Goal: Task Accomplishment & Management: Manage account settings

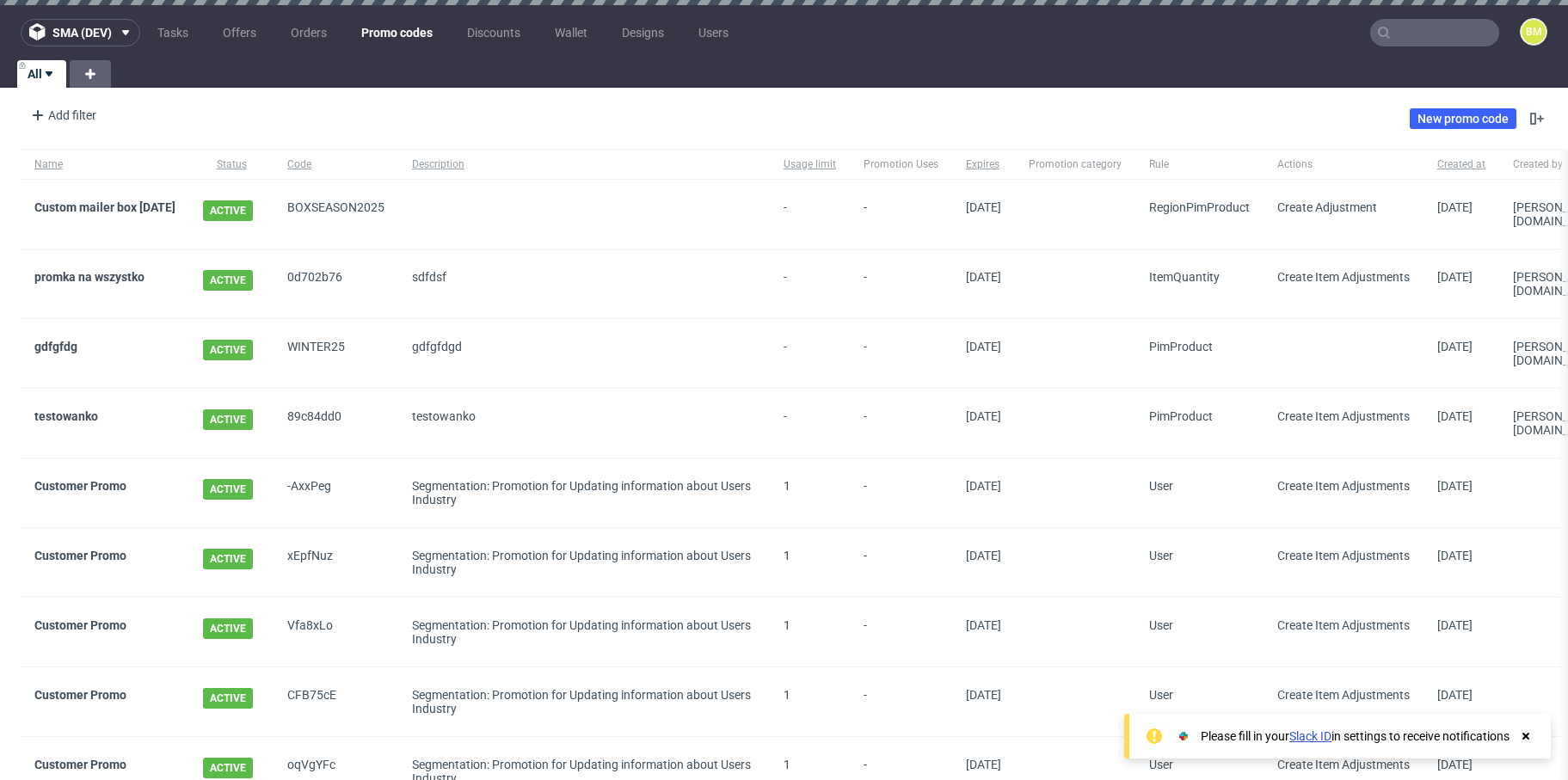
click at [189, 288] on div "promka na wszystko" at bounding box center [104, 283] width 169 height 68
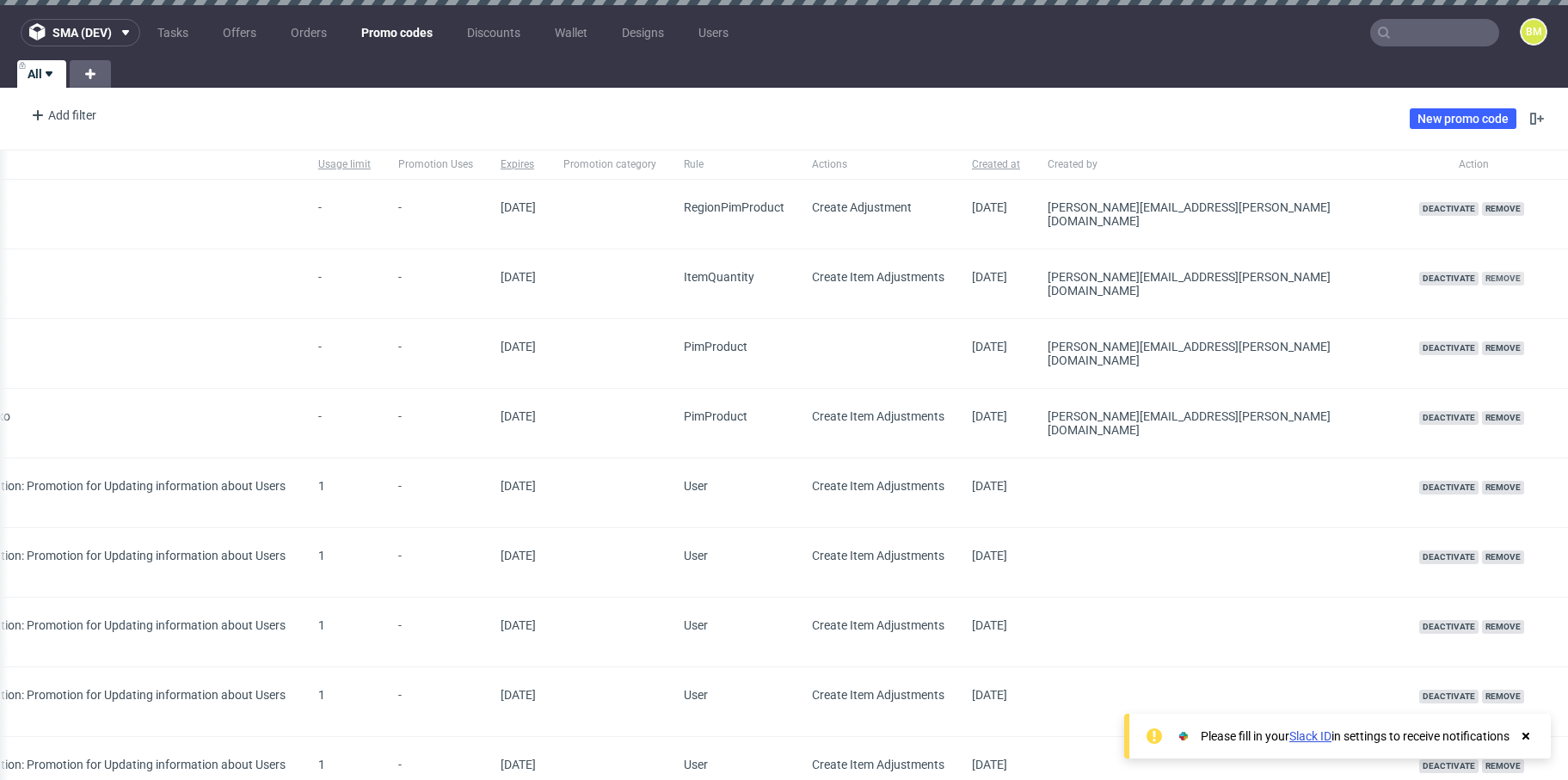
click at [1482, 271] on span "Remove" at bounding box center [1503, 278] width 42 height 14
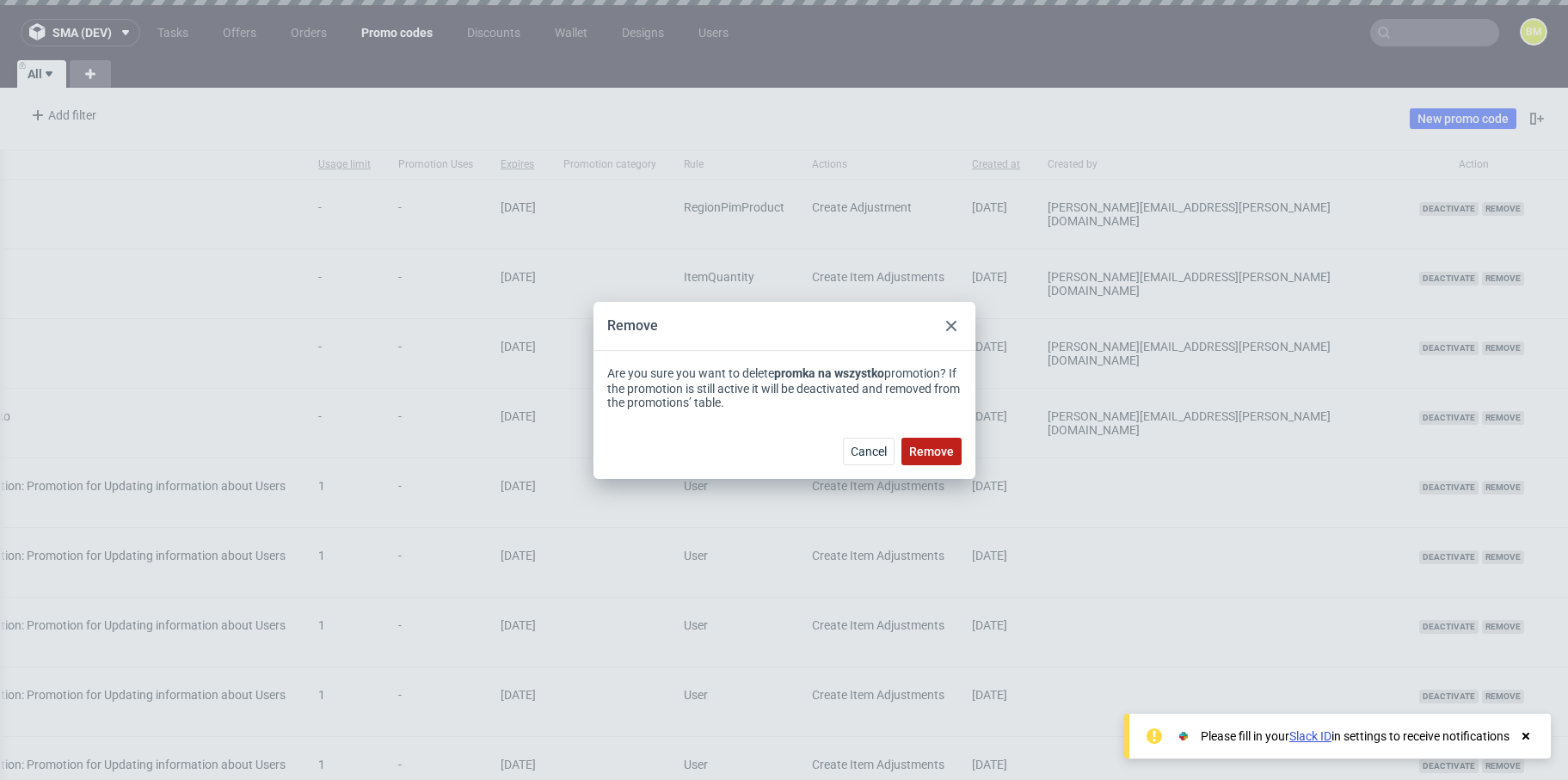
click at [938, 451] on span "Remove" at bounding box center [931, 451] width 45 height 12
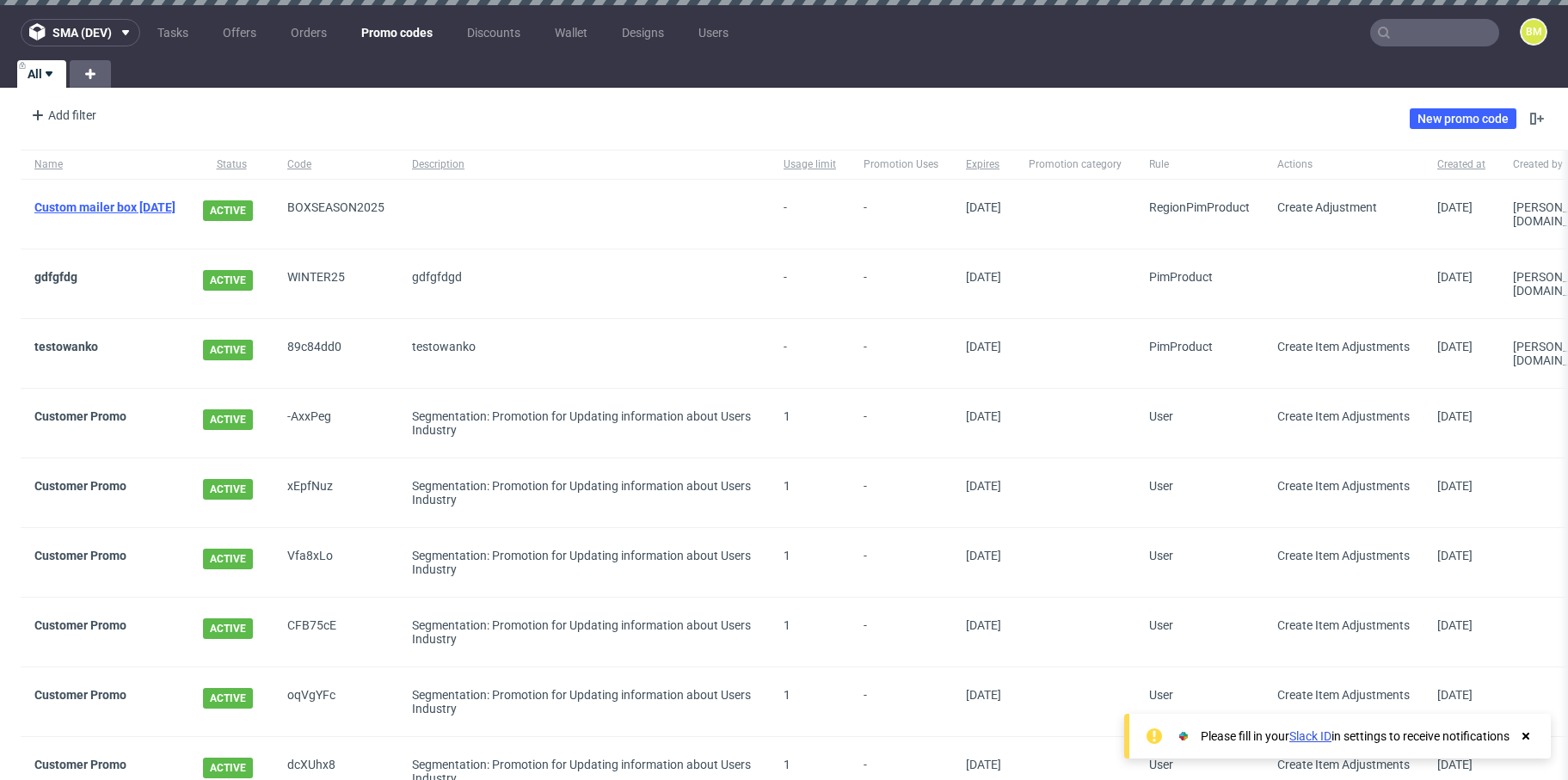
click at [115, 207] on link "Custom mailer box [DATE]" at bounding box center [104, 207] width 141 height 14
click at [125, 288] on div "gdfgfdg" at bounding box center [104, 283] width 169 height 68
click at [55, 274] on link "gdfgfdg" at bounding box center [56, 277] width 43 height 14
